Goal: Transaction & Acquisition: Purchase product/service

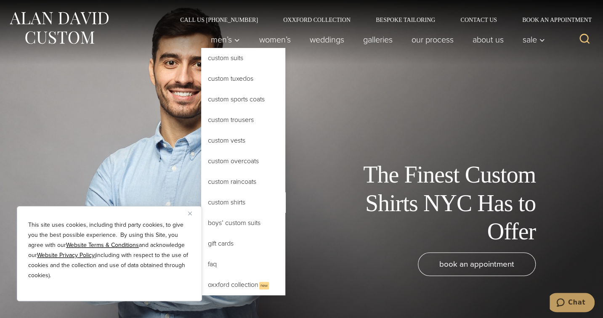
click at [236, 204] on link "Custom Shirts" at bounding box center [243, 202] width 84 height 20
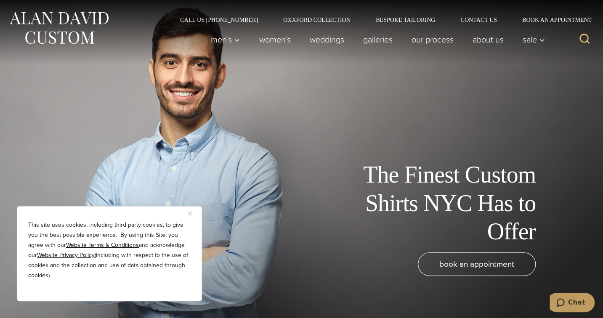
click at [189, 214] on img "Close" at bounding box center [190, 214] width 4 height 4
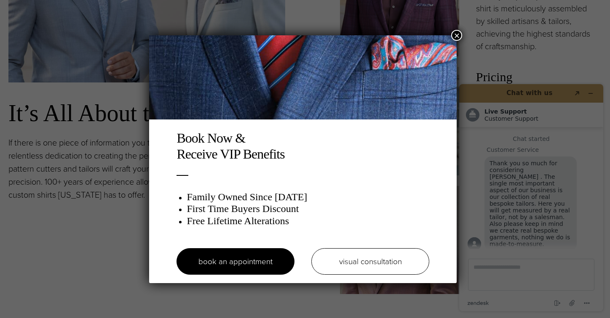
click at [455, 37] on button "×" at bounding box center [456, 35] width 11 height 11
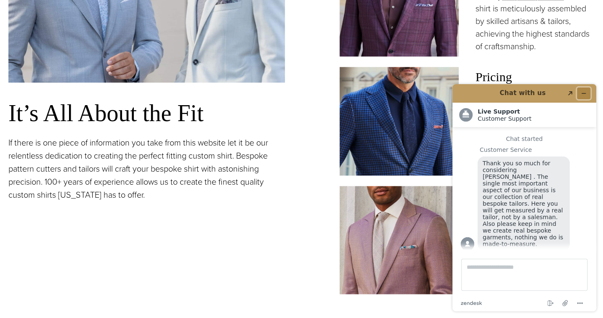
click at [581, 96] on button "Minimize widget" at bounding box center [583, 94] width 13 height 12
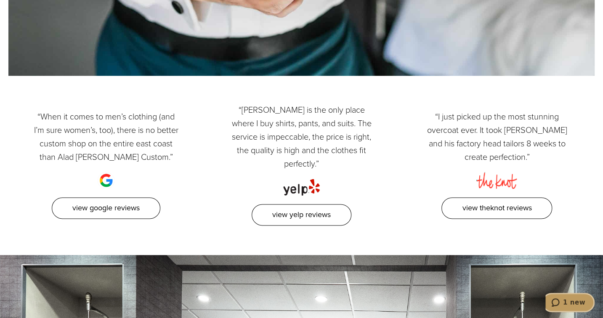
scroll to position [4125, 0]
